Goal: Transaction & Acquisition: Book appointment/travel/reservation

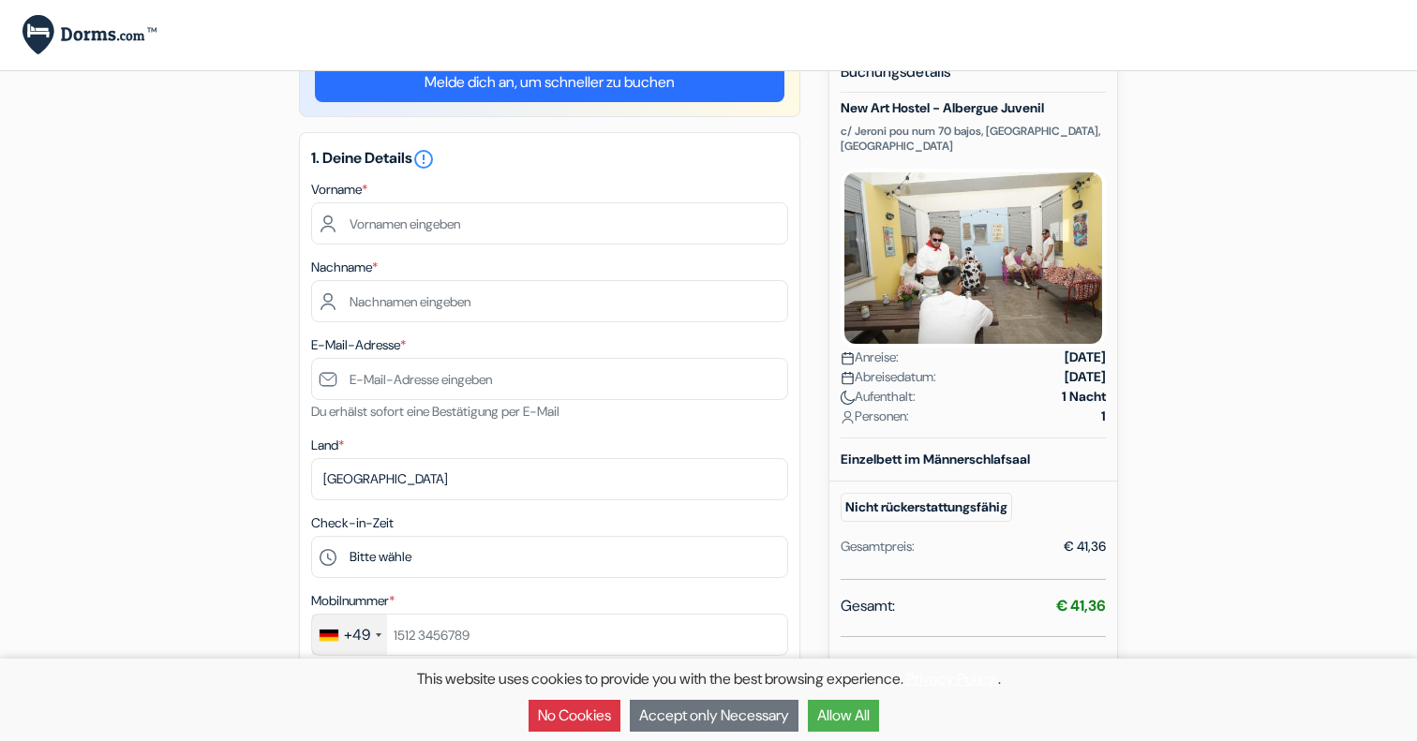
scroll to position [15, 0]
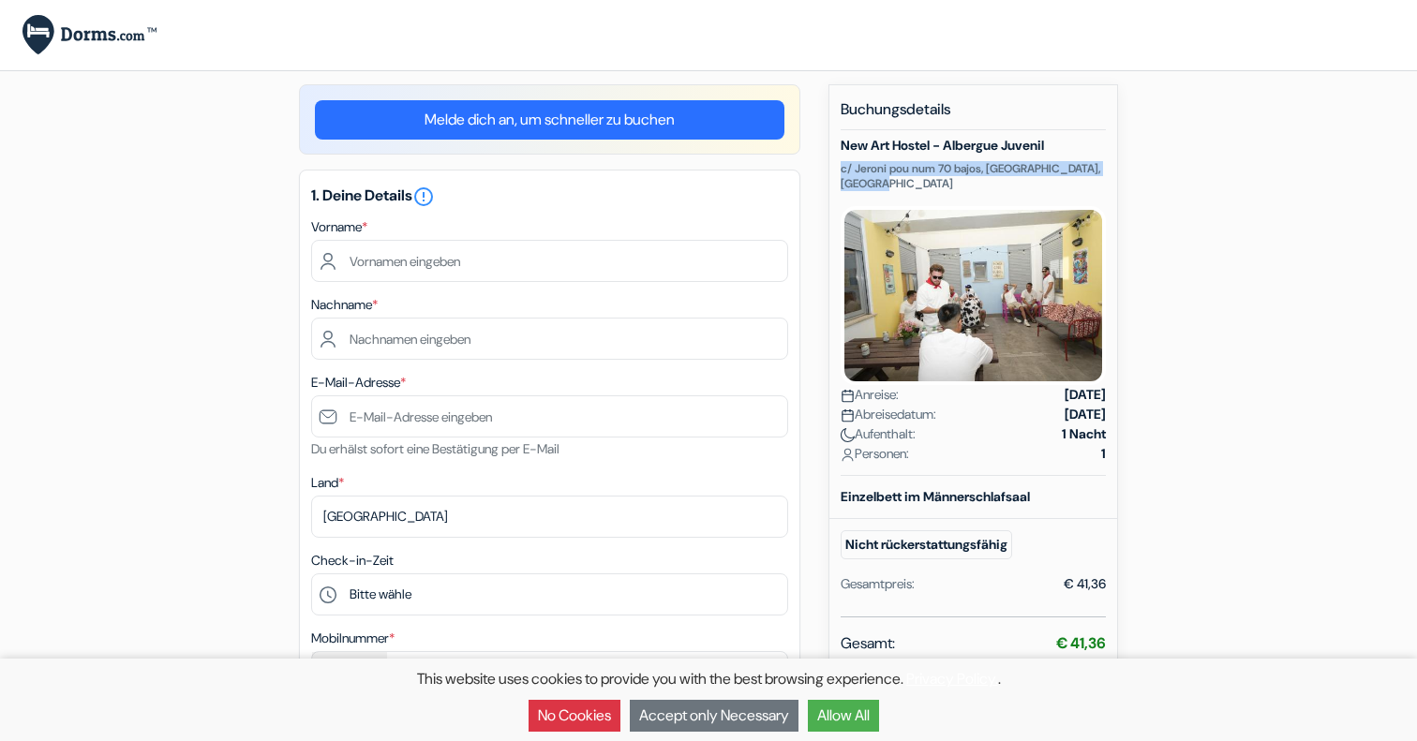
drag, startPoint x: 895, startPoint y: 180, endPoint x: 835, endPoint y: 170, distance: 60.9
click at [835, 170] on div "Neue Buchung Buchungsdetails New Art Hostel - Albergue Juvenil c/ Jeroni pou nu…" at bounding box center [974, 577] width 290 height 986
copy p "c/ Jeroni pou num 70 bajos, [GEOGRAPHIC_DATA], [GEOGRAPHIC_DATA]"
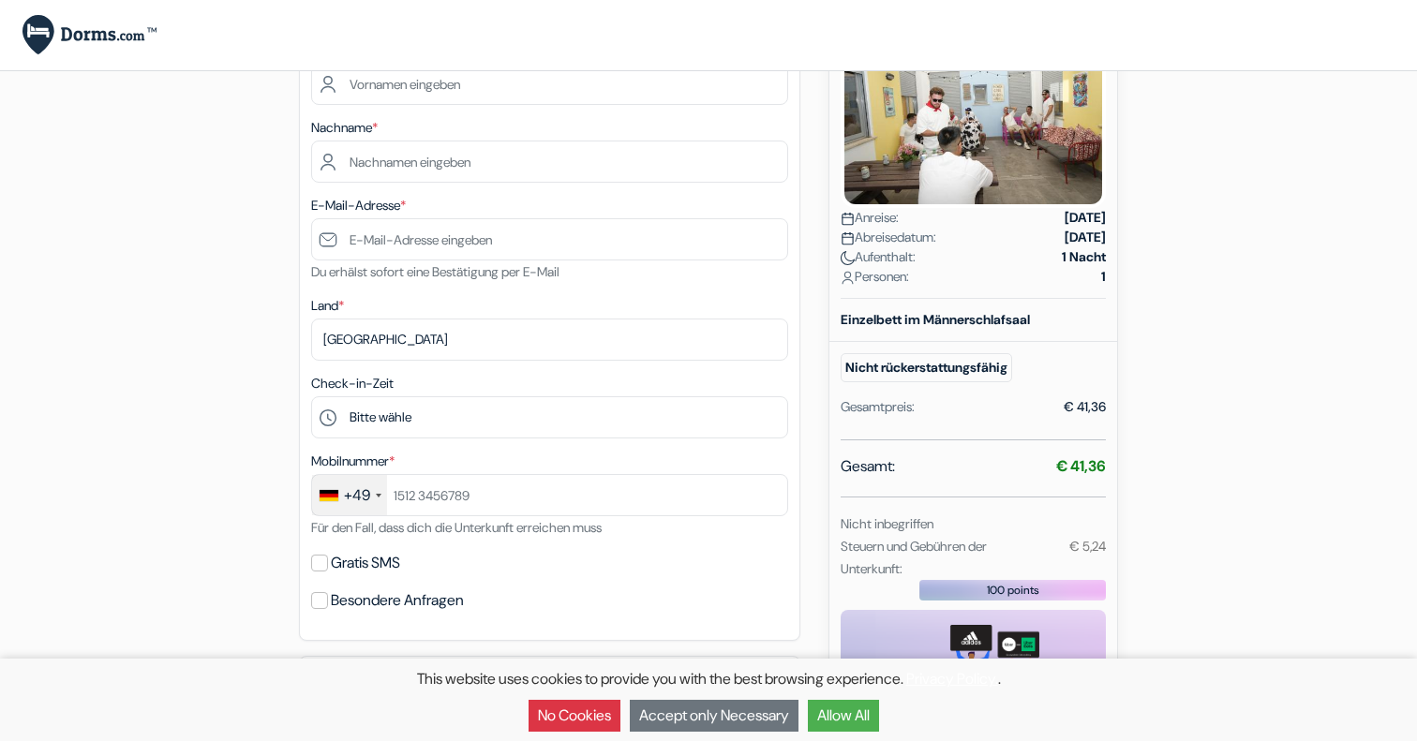
scroll to position [36, 0]
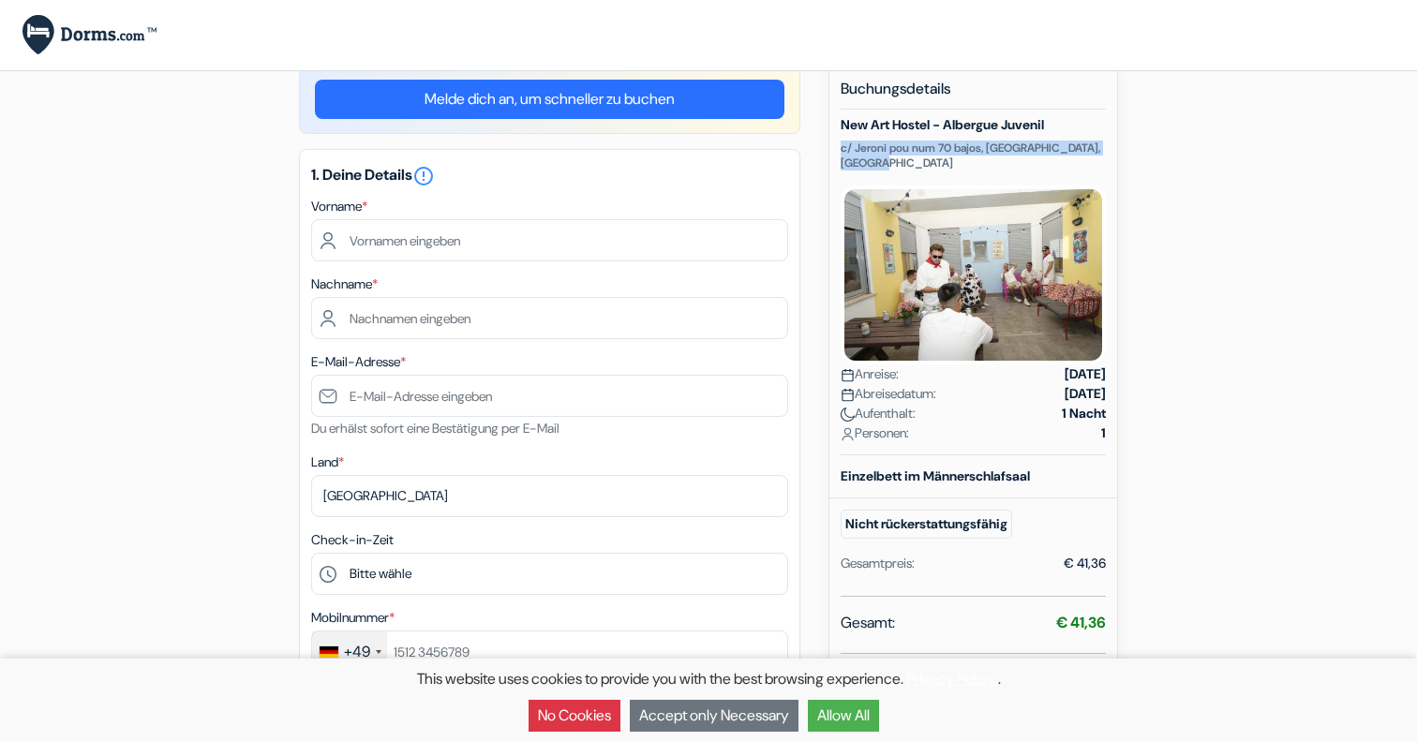
click at [847, 717] on button "Allow All" at bounding box center [843, 716] width 71 height 32
click at [847, 717] on small "Steuern und Gebühren der Unterkunft:" at bounding box center [914, 713] width 146 height 39
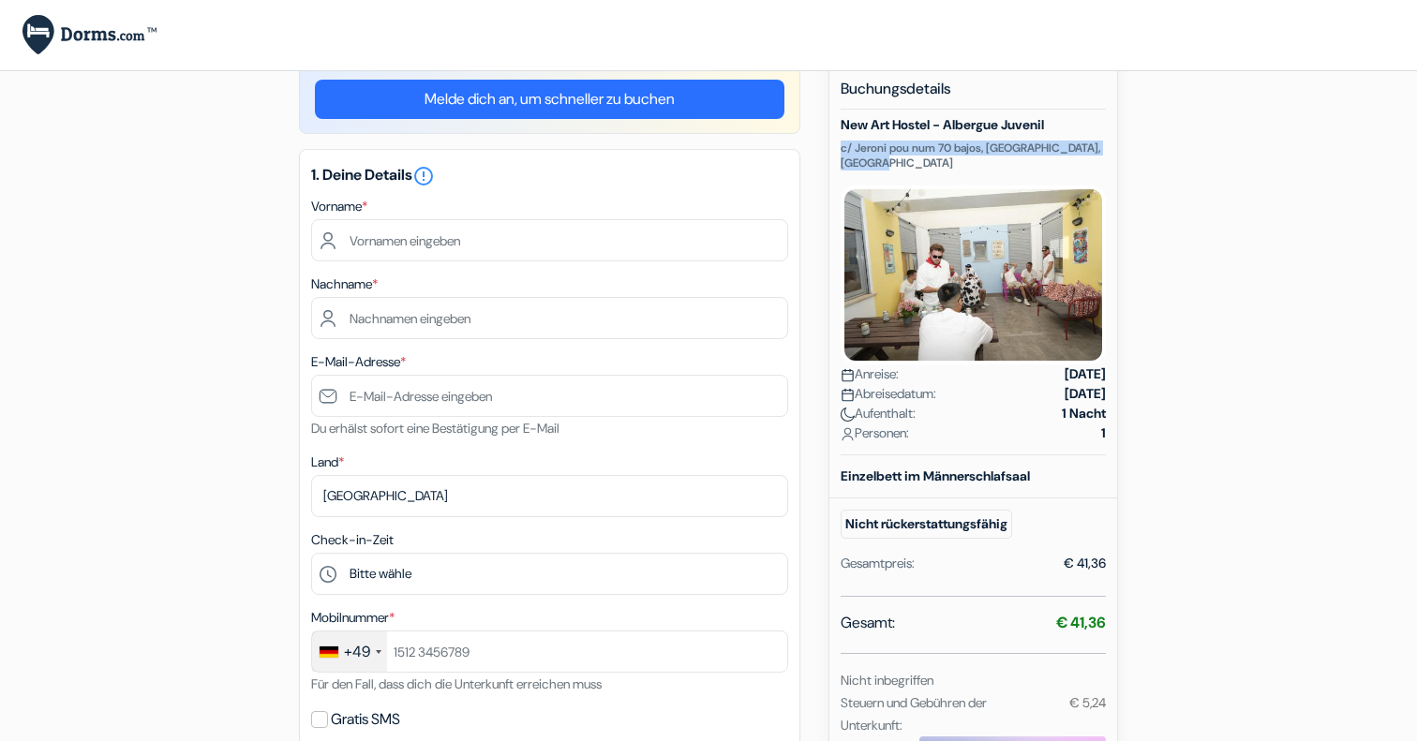
scroll to position [0, 0]
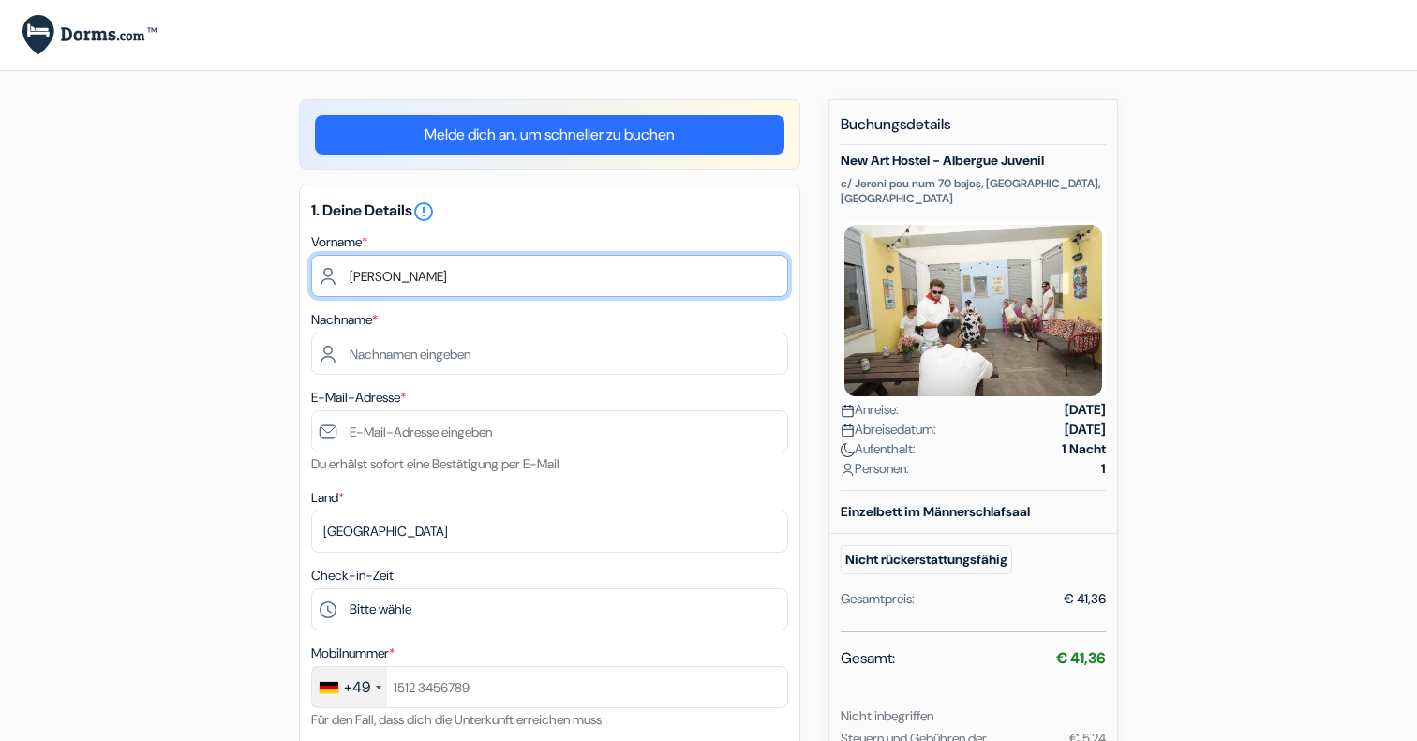
type input "Lukas"
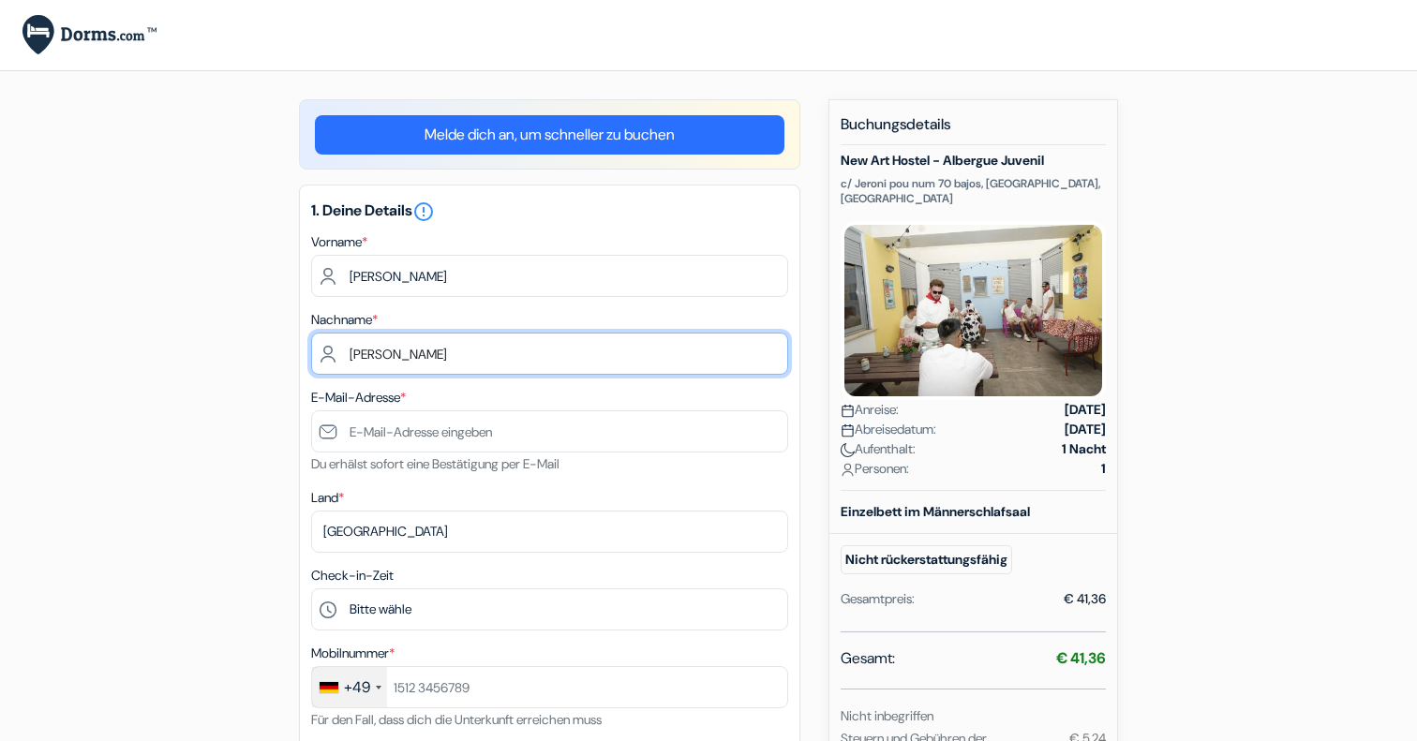
type input "Bröhm"
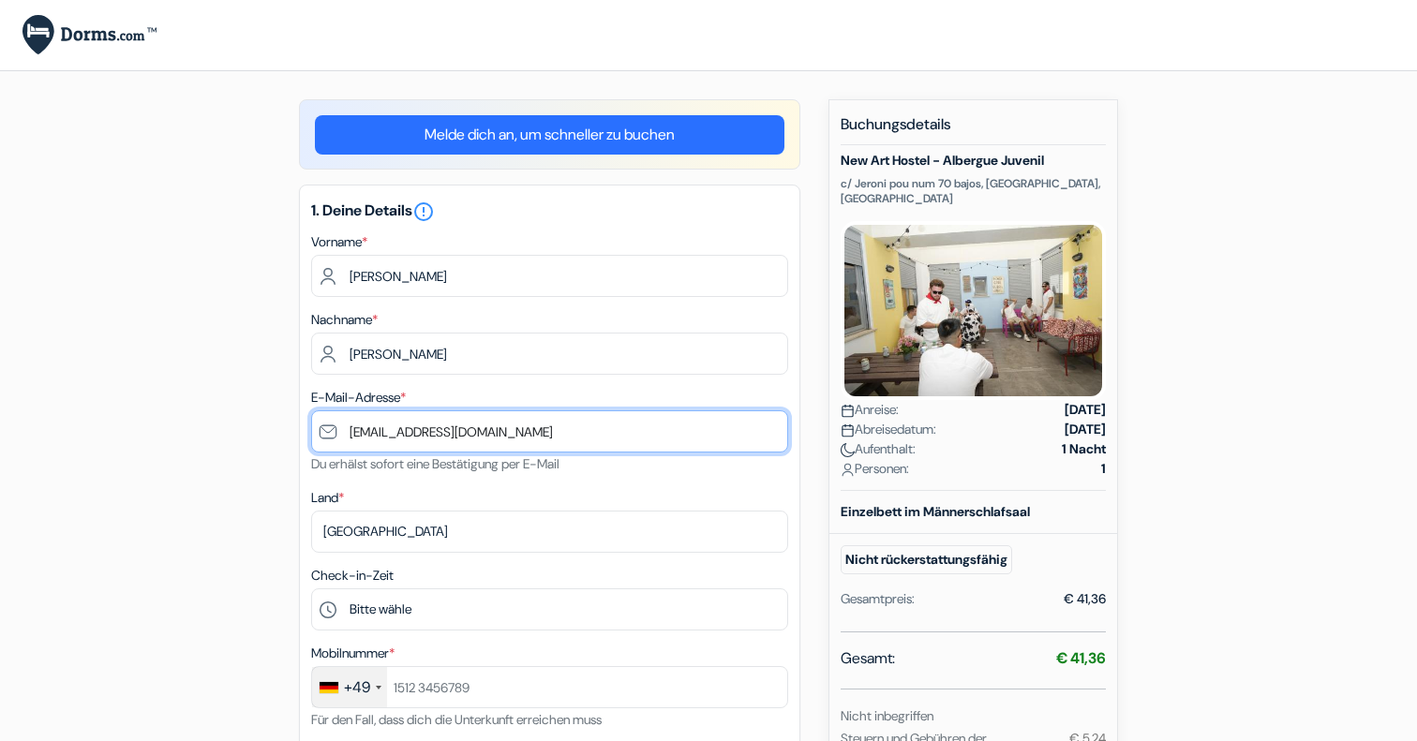
type input "lukas.brhm@yahoo.de"
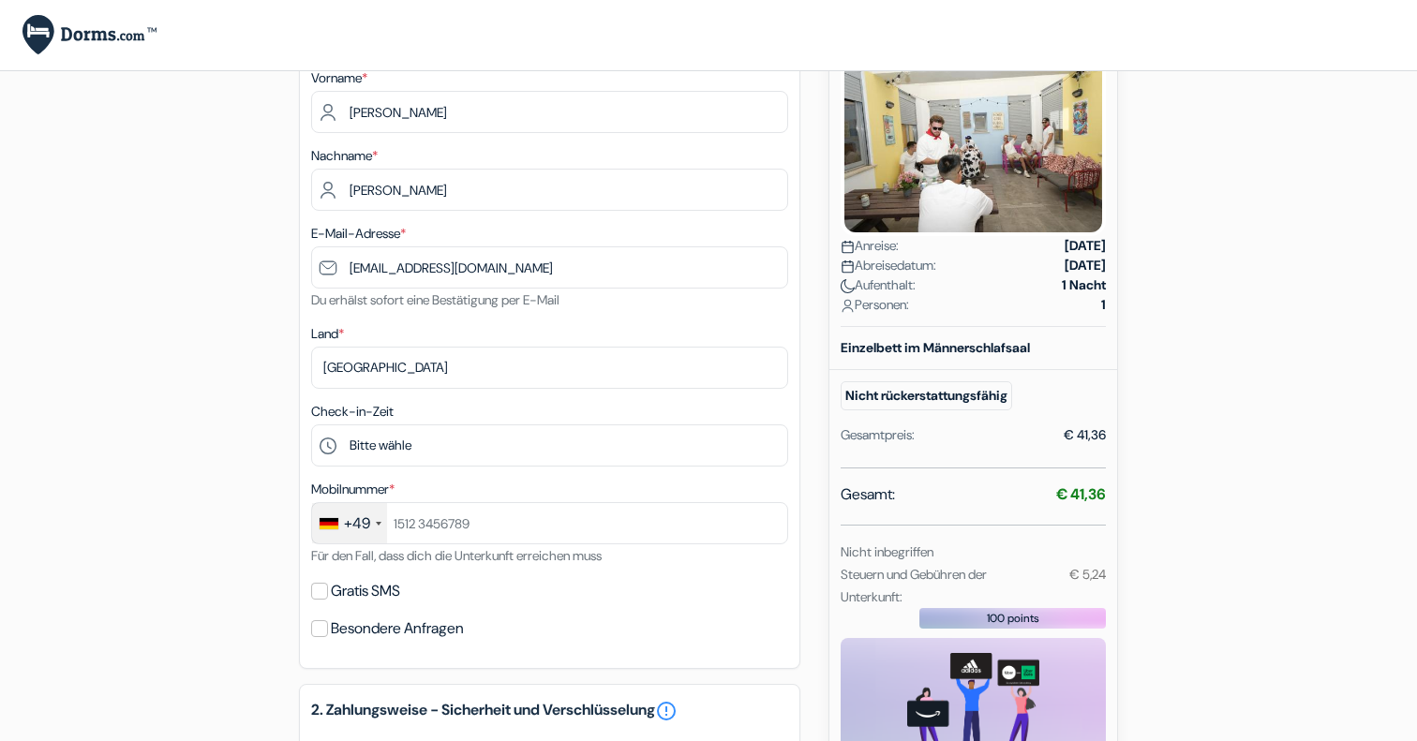
scroll to position [165, 0]
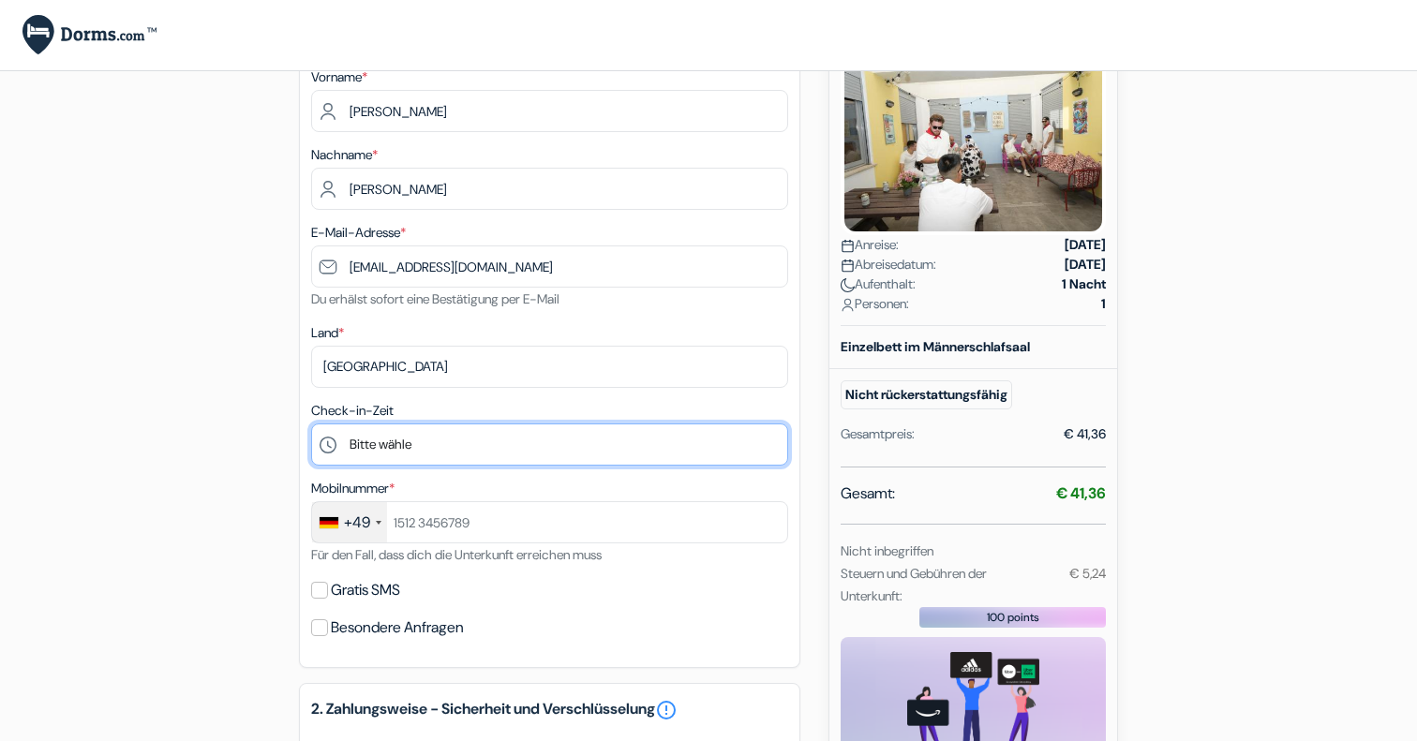
select select "0"
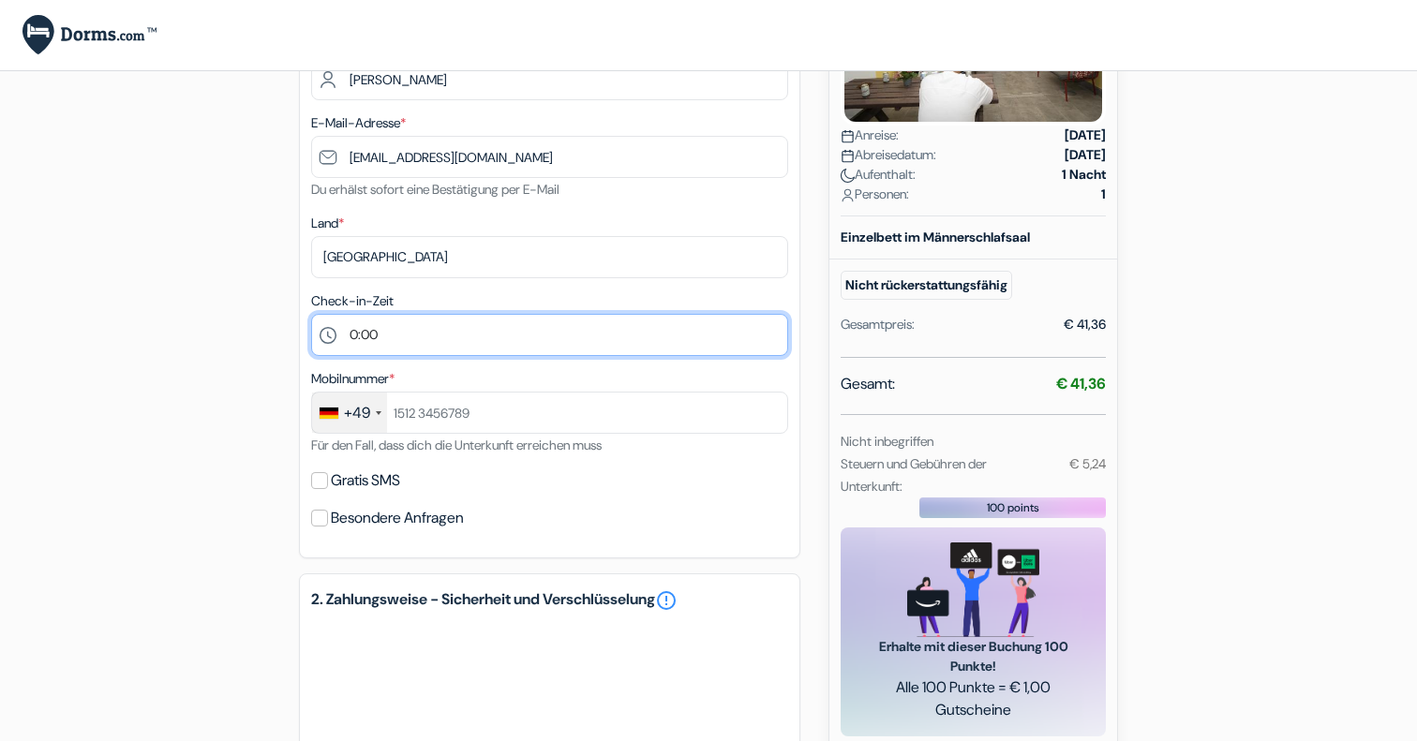
scroll to position [286, 0]
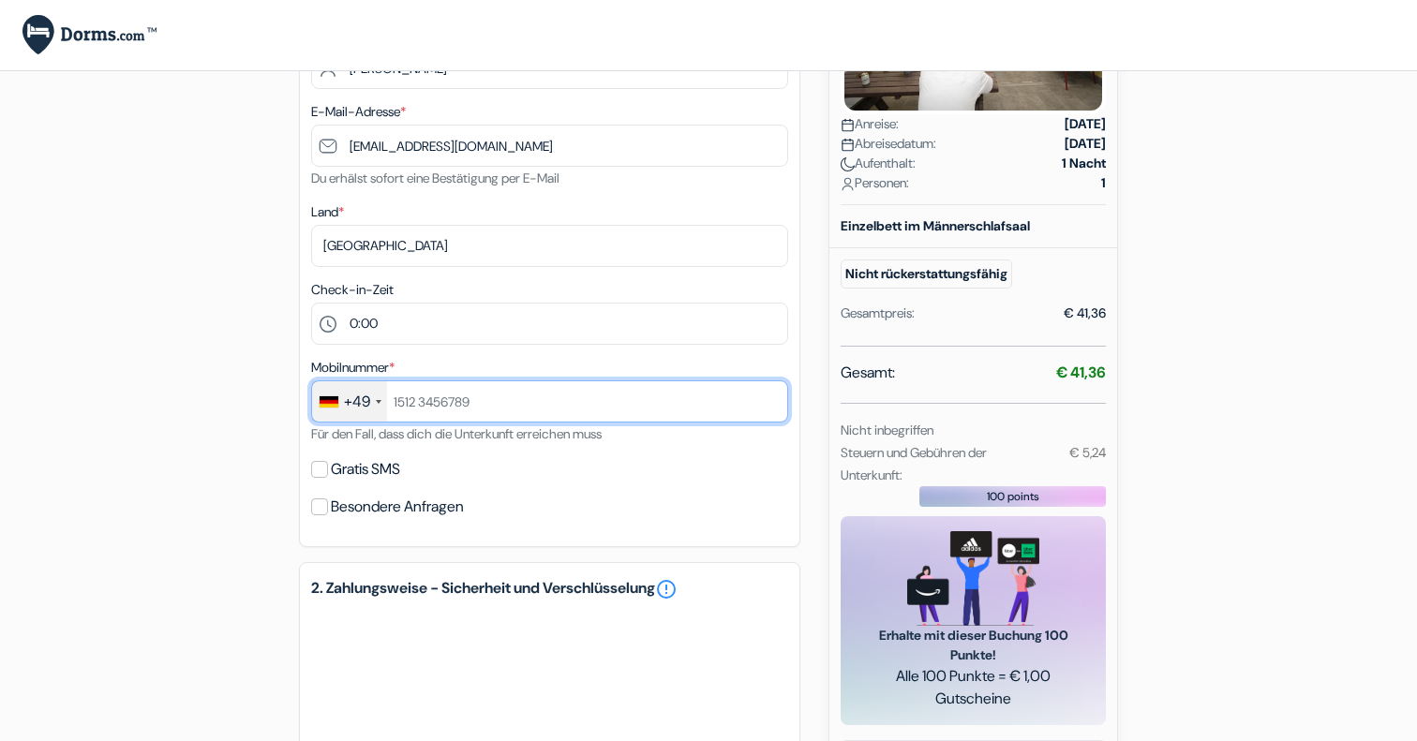
paste input "+49 176 32309188"
click at [421, 399] on input "+49 176 32309188" at bounding box center [549, 402] width 477 height 42
type input "+49 176 32309188"
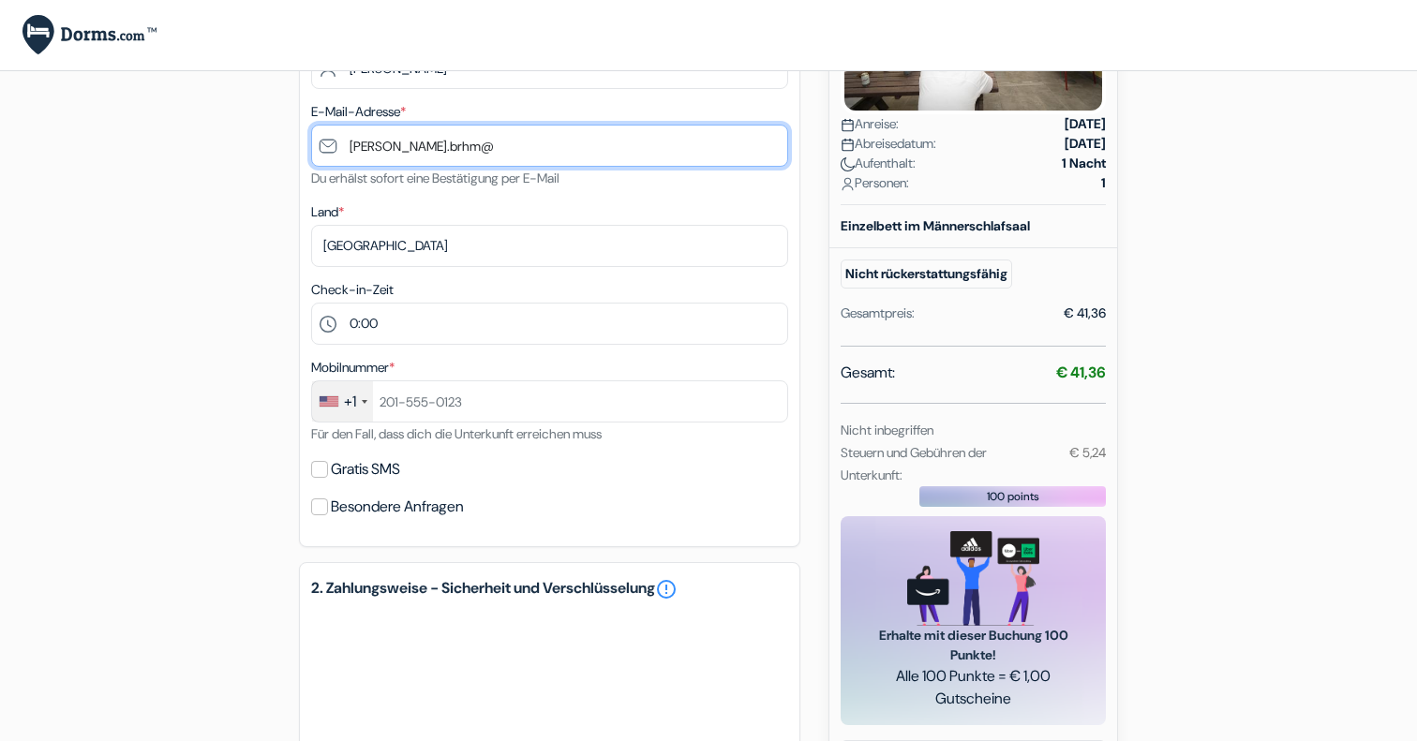
type input "lukas.brhm@"
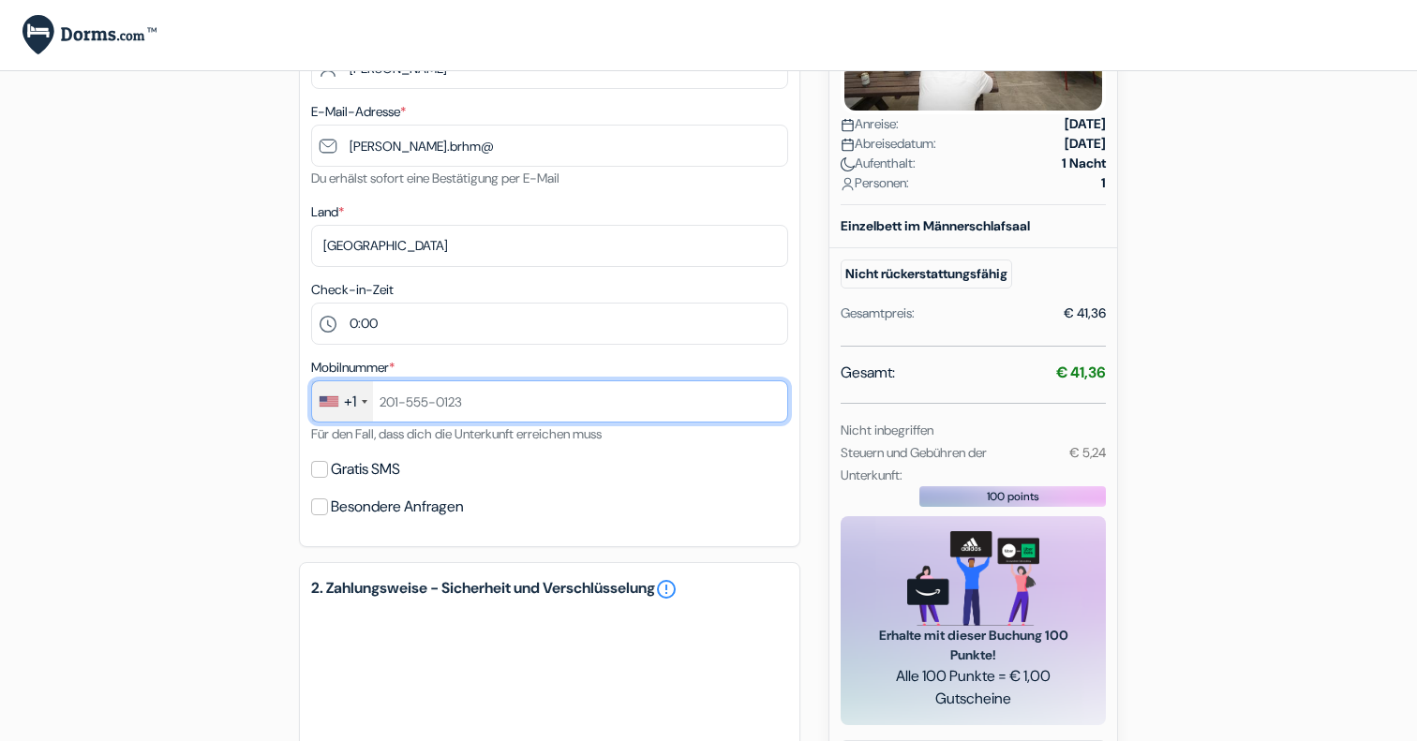
click at [432, 402] on input "text" at bounding box center [549, 402] width 477 height 42
paste input "+49 176 32309188"
type input "+49 176 32309188"
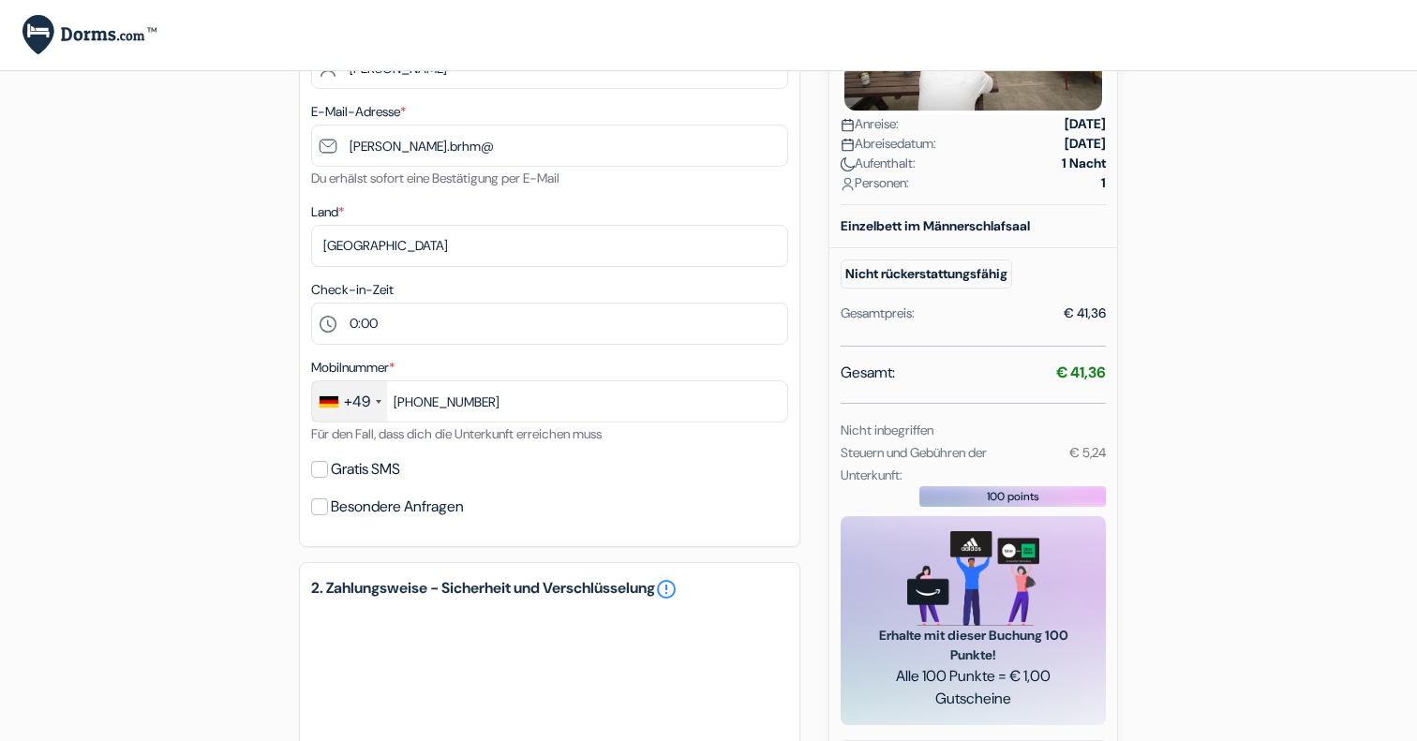
click at [177, 400] on div "add_box New Art Hostel - Albergue Juvenil c/ Jeroni pou num 70 bajos, Palma de …" at bounding box center [708, 471] width 1237 height 1317
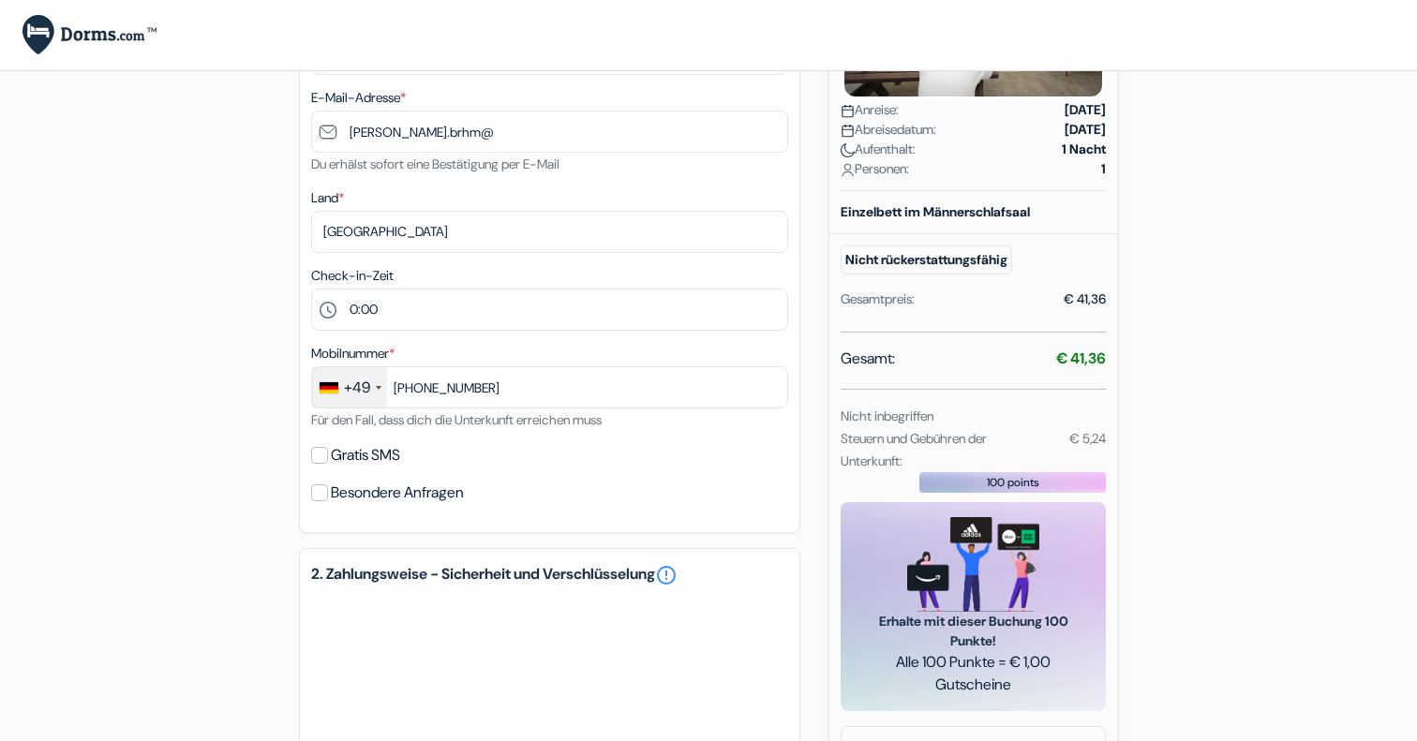
scroll to position [294, 0]
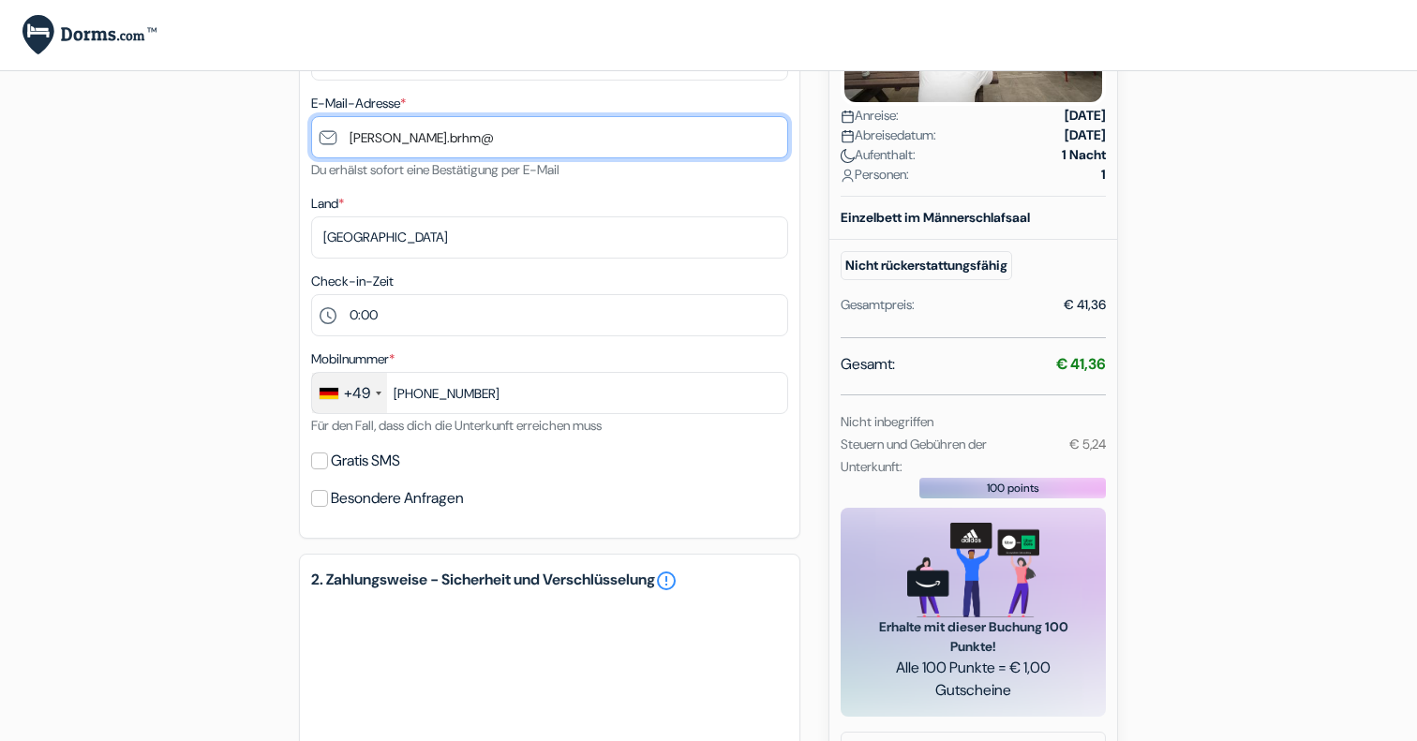
click at [476, 122] on input "lukas.brhm@" at bounding box center [549, 137] width 477 height 42
click at [476, 134] on input "lukas.brhm@" at bounding box center [549, 137] width 477 height 42
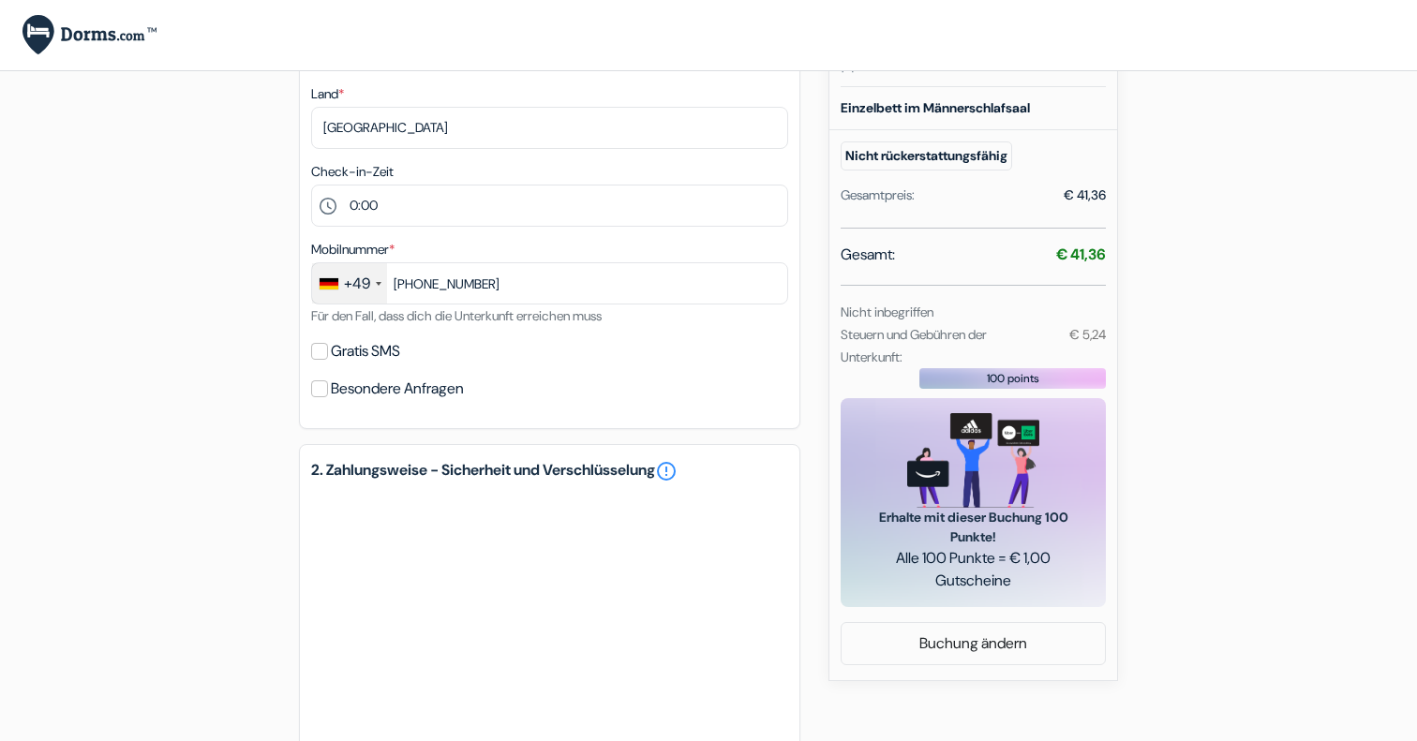
scroll to position [413, 0]
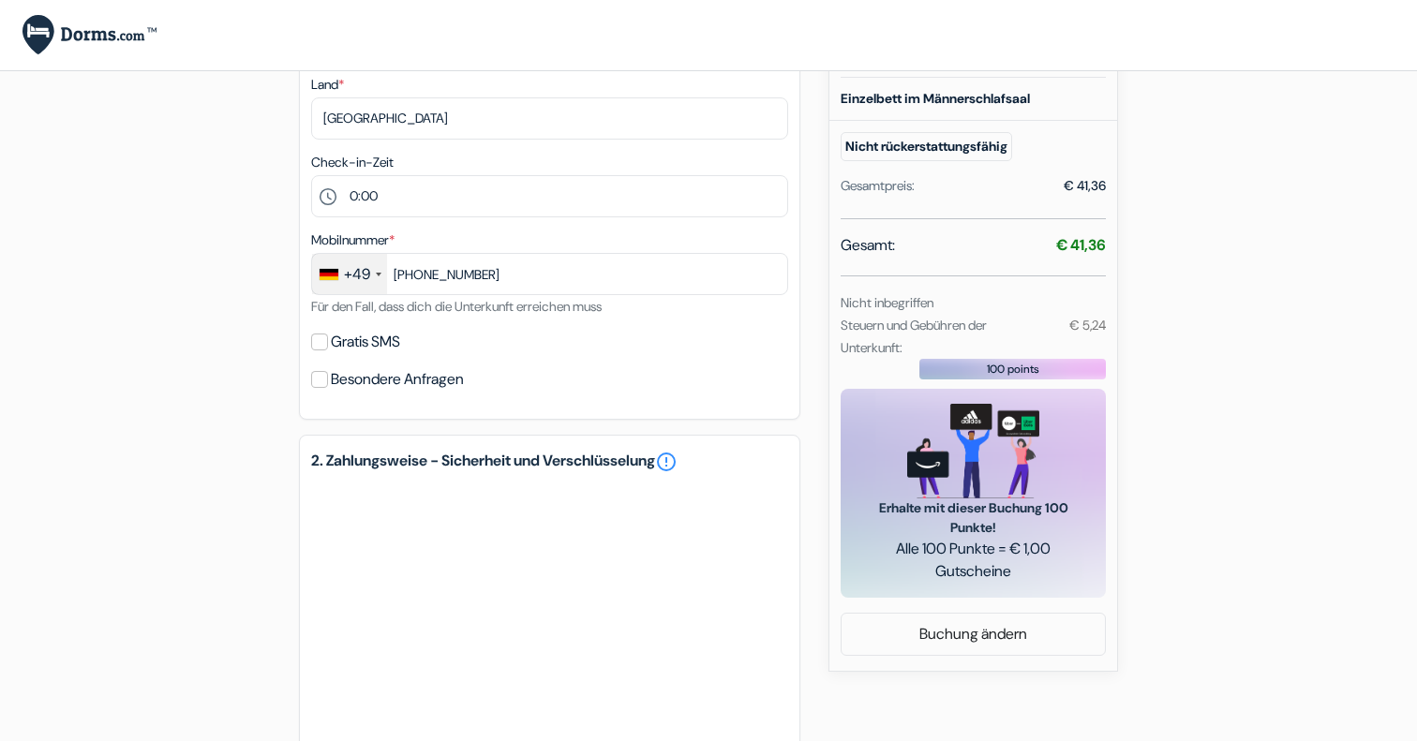
type input "lukas.brhm@yahoo.de"
click at [316, 341] on input "Gratis SMS" at bounding box center [319, 342] width 17 height 17
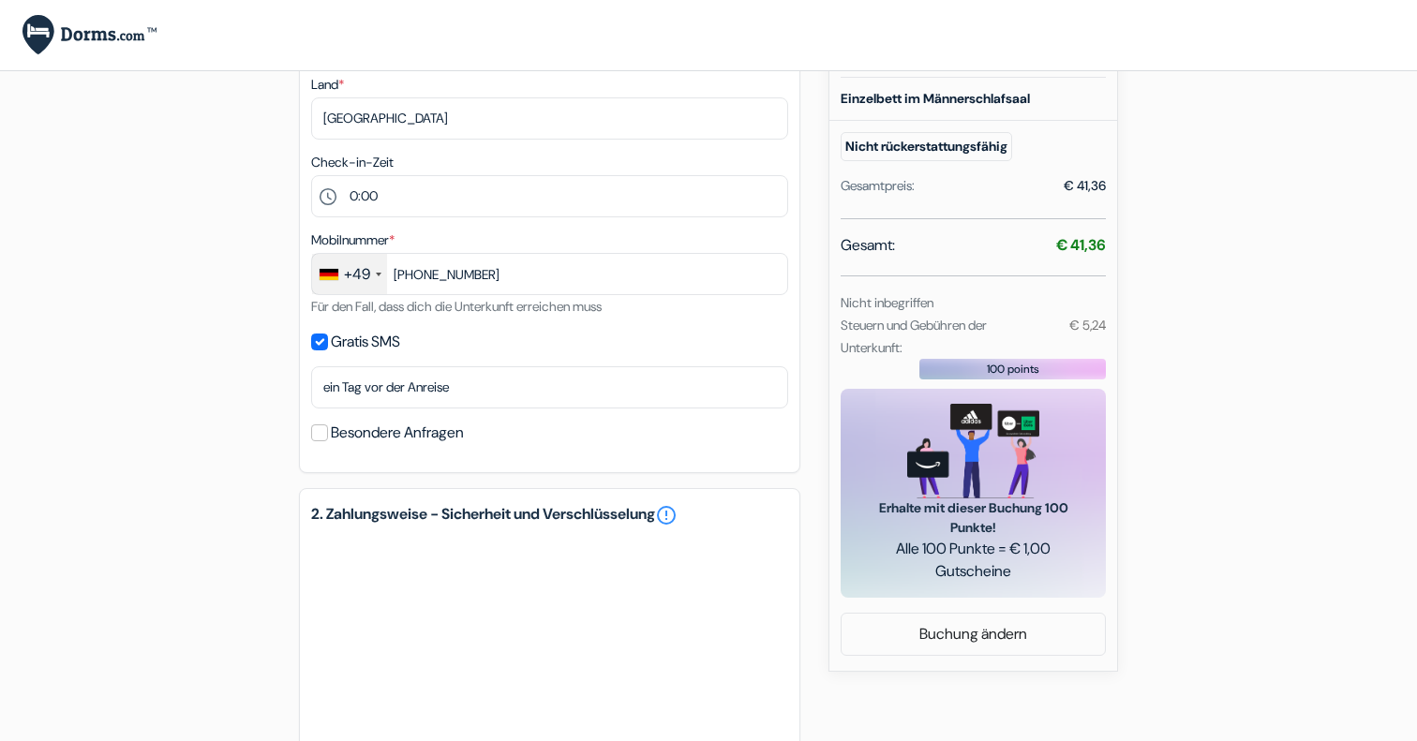
click at [313, 338] on input "Gratis SMS" at bounding box center [319, 342] width 17 height 17
checkbox input "false"
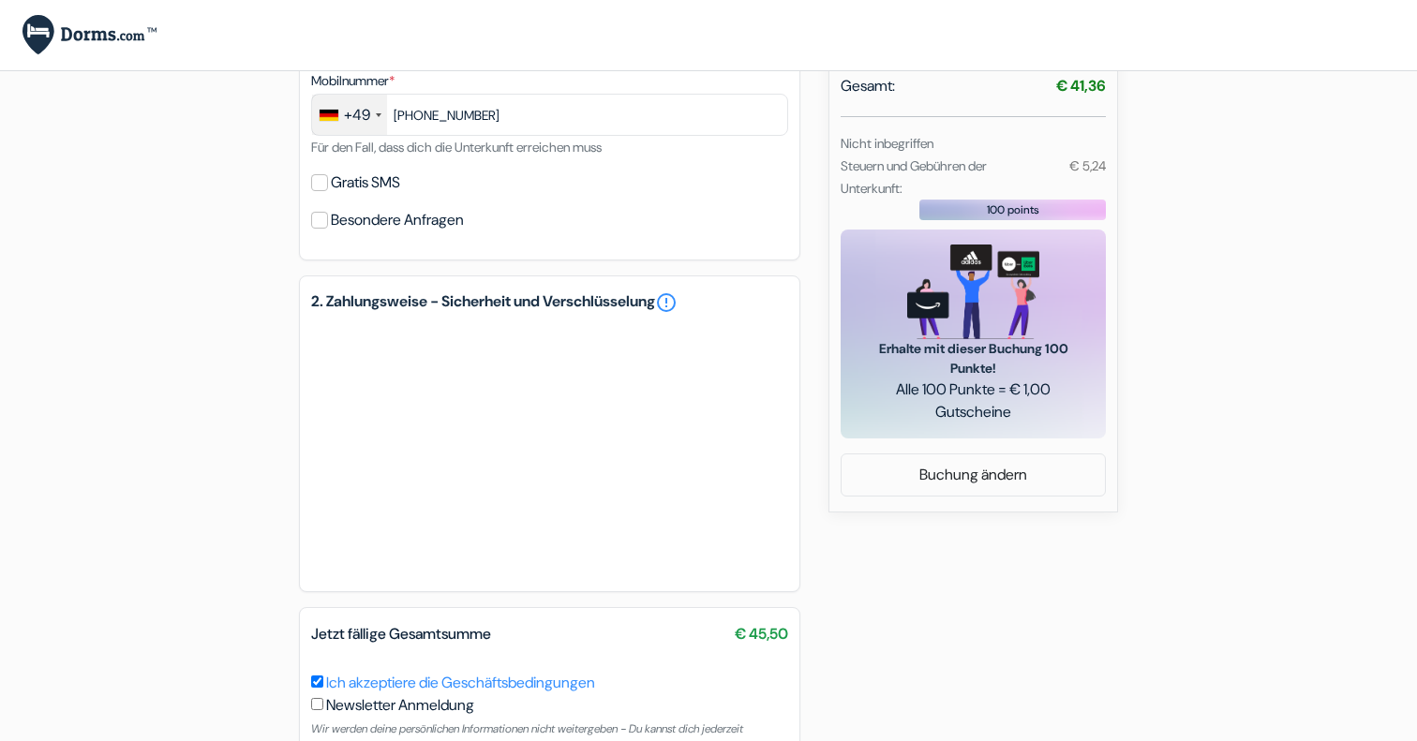
scroll to position [575, 0]
click at [319, 220] on input "Besondere Anfragen" at bounding box center [319, 218] width 17 height 17
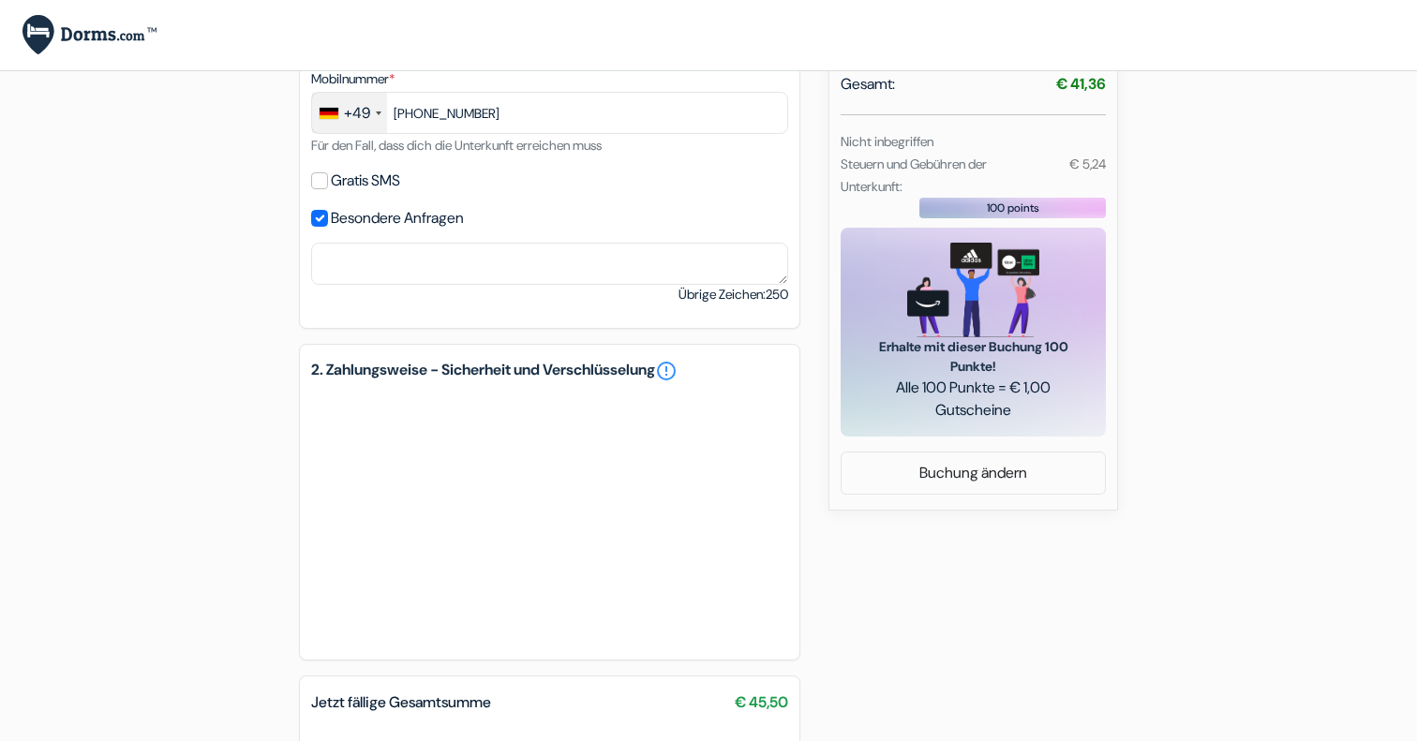
click at [319, 218] on input "Besondere Anfragen" at bounding box center [319, 218] width 17 height 17
checkbox input "false"
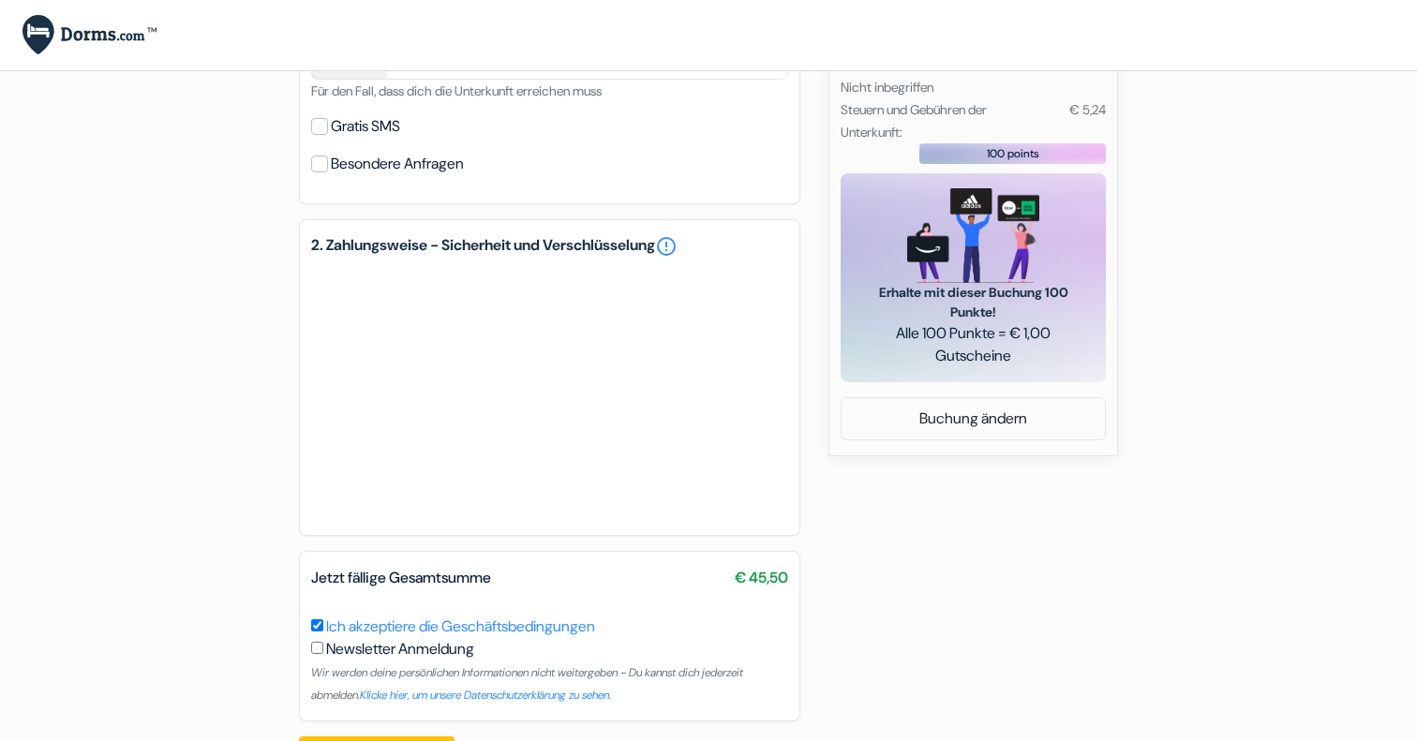
click at [206, 351] on div "add_box New Art Hostel - Albergue Juvenil c/ Jeroni pou num 70 bajos, Palma de …" at bounding box center [708, 128] width 1237 height 1317
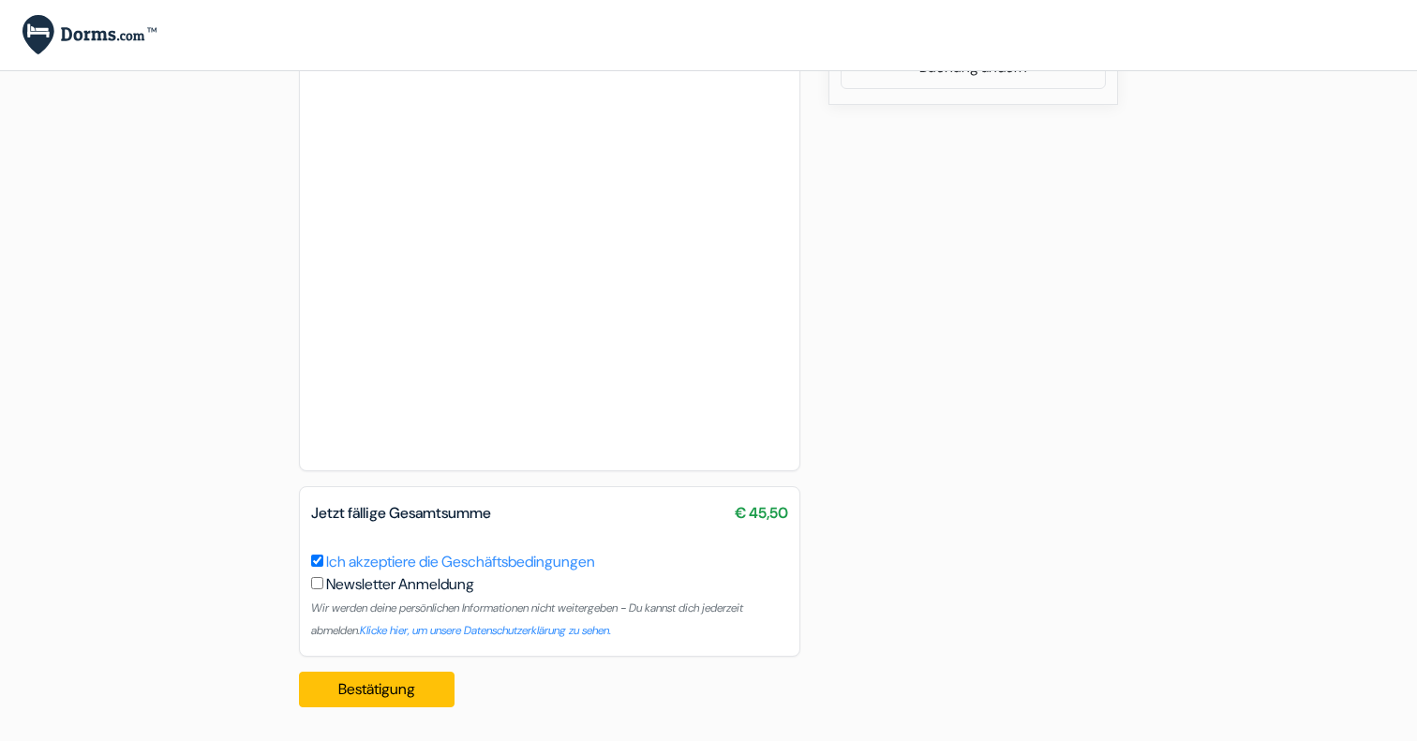
scroll to position [980, 0]
click at [381, 685] on button "Bestätigung Loading..." at bounding box center [377, 690] width 156 height 36
click at [381, 688] on button "Bestätigung Loading..." at bounding box center [377, 690] width 156 height 36
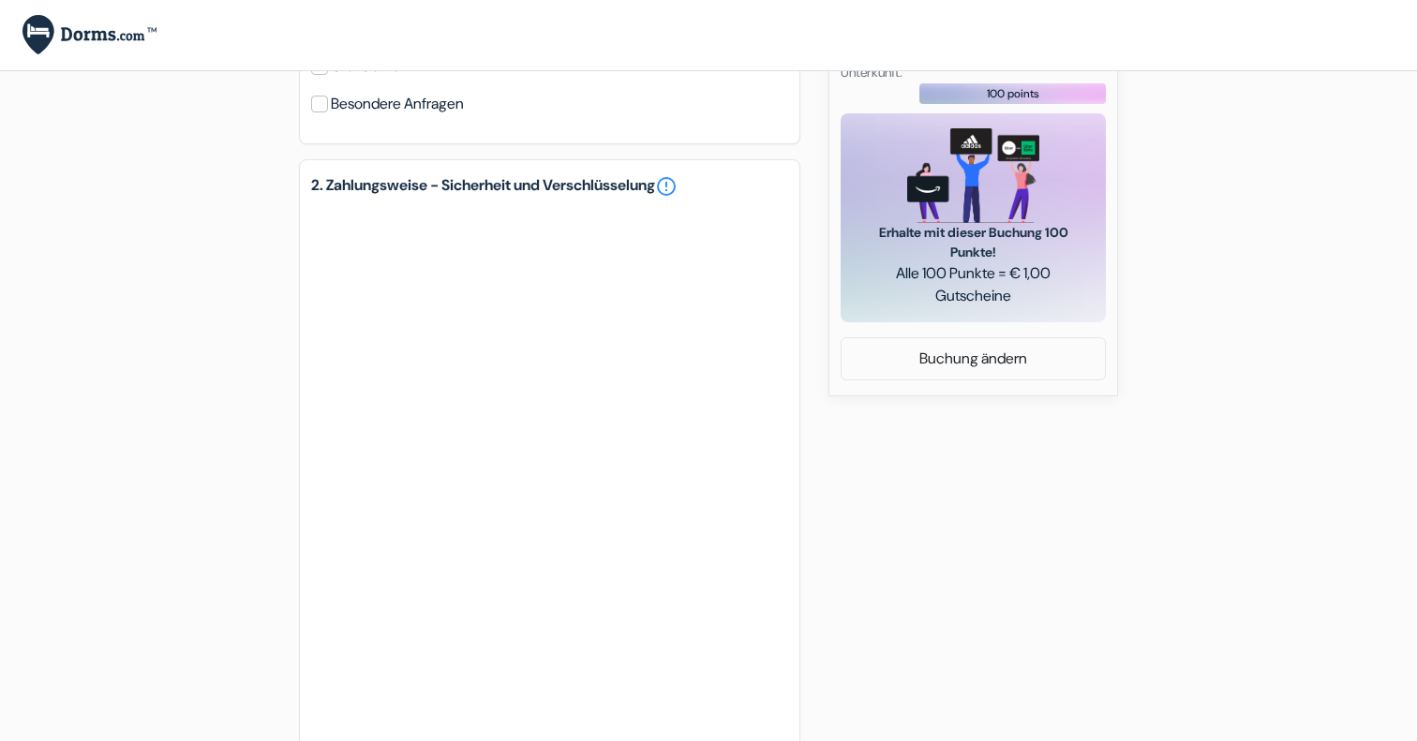
scroll to position [688, 0]
click at [216, 331] on div "add_box New Art Hostel - Albergue Juvenil c/ Jeroni pou num 70 bajos, Palma de …" at bounding box center [708, 153] width 1237 height 1484
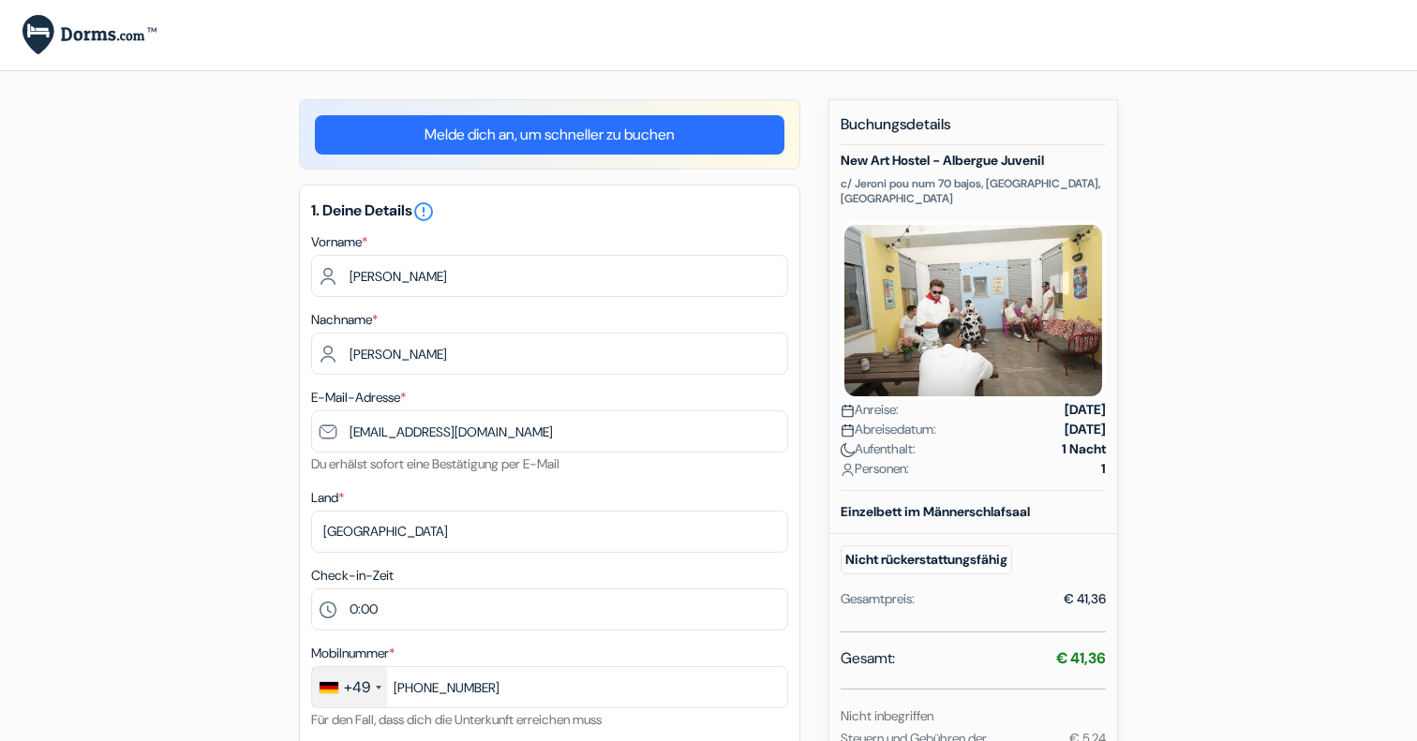
scroll to position [0, 0]
click at [60, 34] on img at bounding box center [89, 35] width 134 height 40
click at [397, 142] on link "Melde dich an, um schneller zu buchen" at bounding box center [550, 134] width 470 height 39
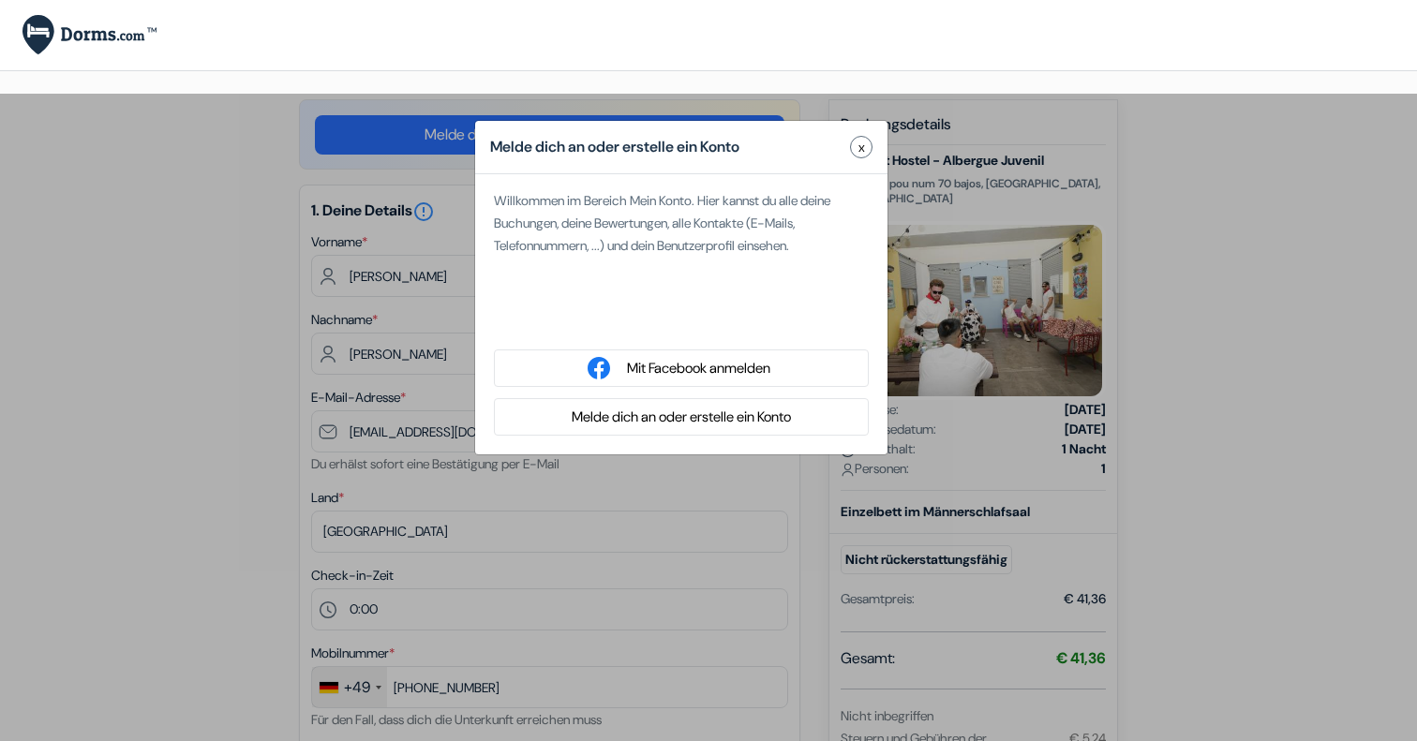
click at [861, 144] on span "x" at bounding box center [862, 148] width 7 height 20
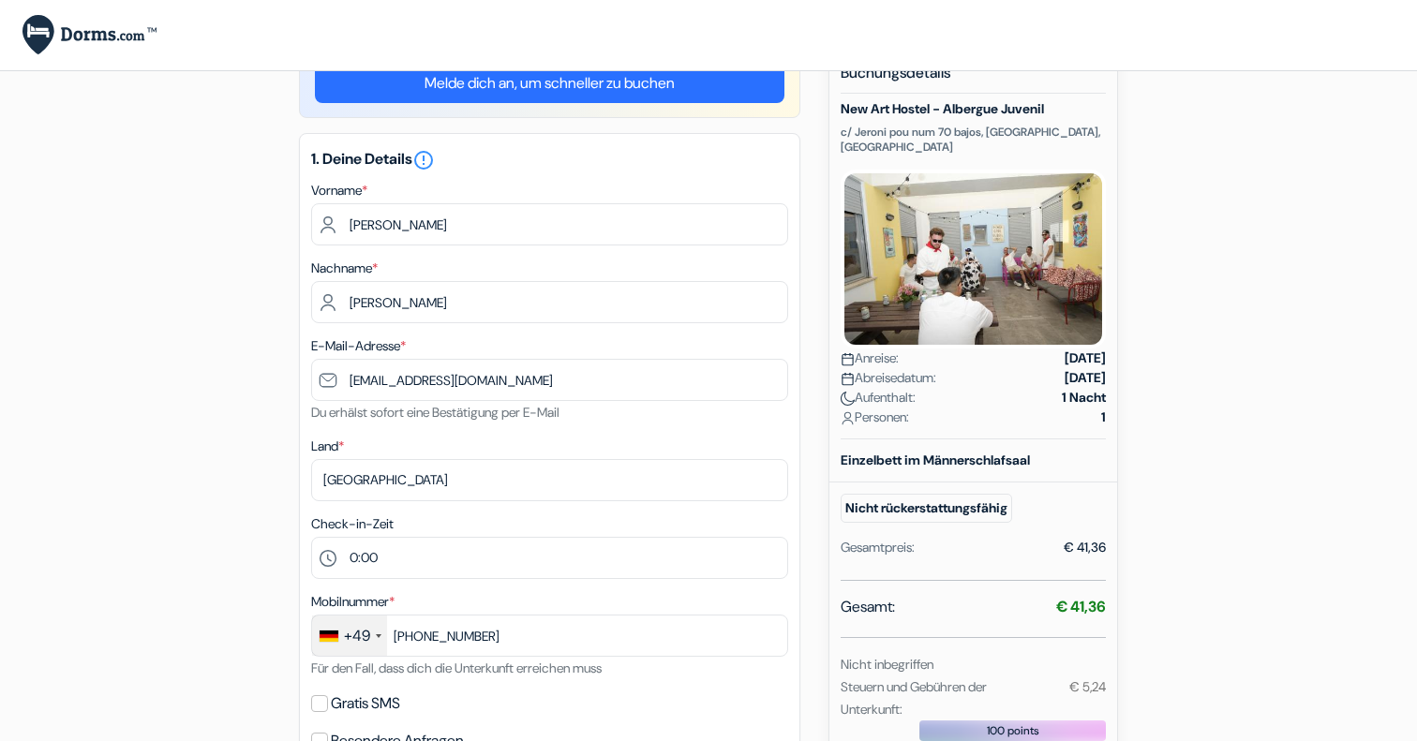
click at [959, 324] on img at bounding box center [973, 259] width 265 height 179
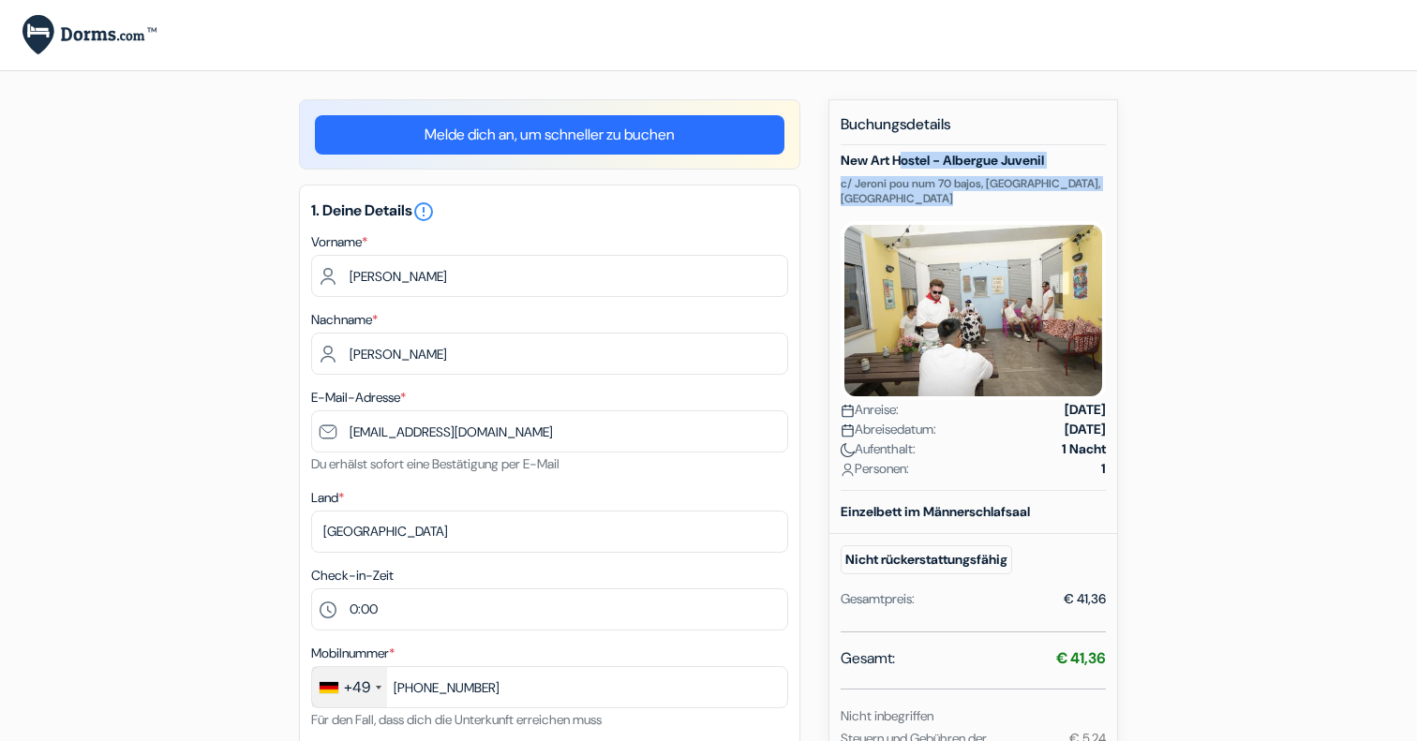
drag, startPoint x: 908, startPoint y: 162, endPoint x: 978, endPoint y: 206, distance: 83.0
click at [981, 207] on div "New Art Hostel - Albergue Juvenil c/ Jeroni pou num 70 bajos, Palma de Mallorca…" at bounding box center [973, 322] width 265 height 338
click at [35, 40] on img at bounding box center [89, 35] width 134 height 40
drag, startPoint x: 842, startPoint y: 160, endPoint x: 1067, endPoint y: 162, distance: 224.9
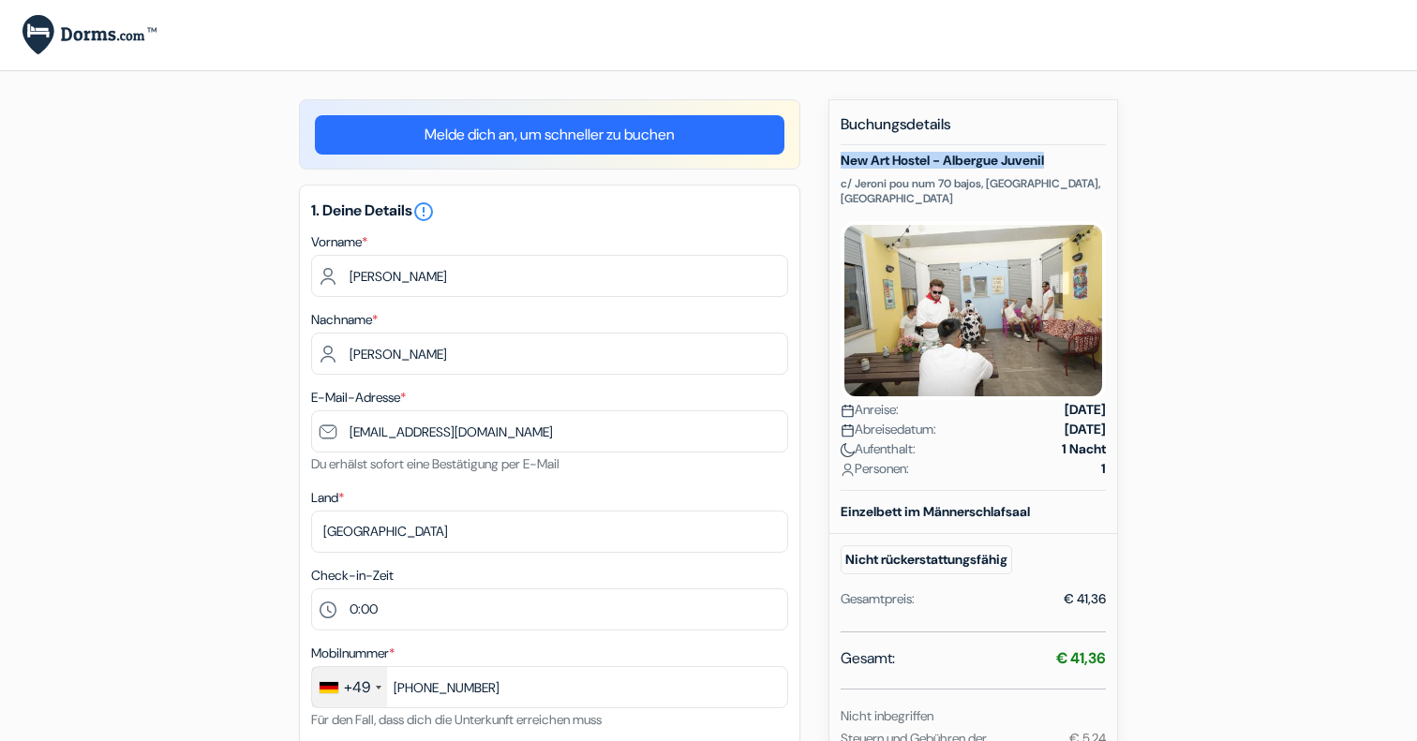
click at [1067, 162] on h5 "New Art Hostel - Albergue Juvenil" at bounding box center [973, 161] width 265 height 16
copy h5 "New Art Hostel - Albergue Juvenil"
